Goal: Check status: Check status

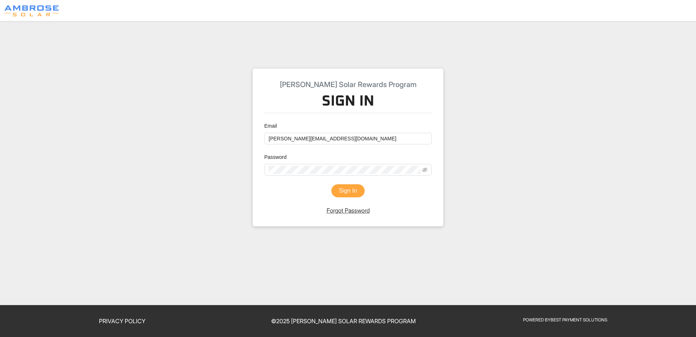
click at [351, 194] on button "Sign In" at bounding box center [347, 190] width 33 height 13
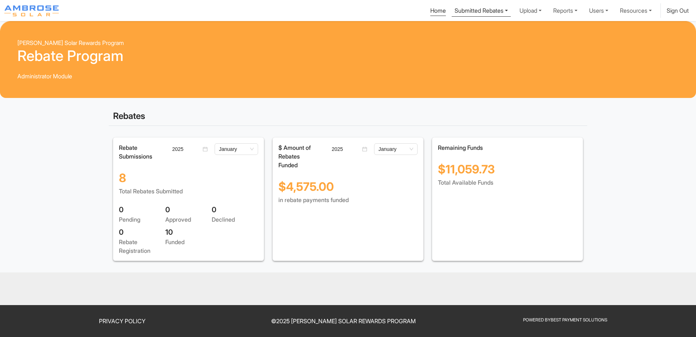
click at [458, 12] on link "Submitted Rebates" at bounding box center [481, 9] width 59 height 13
click at [474, 32] on span "Pending Rebates" at bounding box center [481, 28] width 57 height 12
click at [477, 7] on link "Submitted Rebates" at bounding box center [481, 9] width 59 height 13
click at [483, 12] on link "Submitted Rebates" at bounding box center [481, 9] width 59 height 13
click at [477, 28] on div "Pending Rebates" at bounding box center [482, 27] width 46 height 9
